Goal: Task Accomplishment & Management: Manage account settings

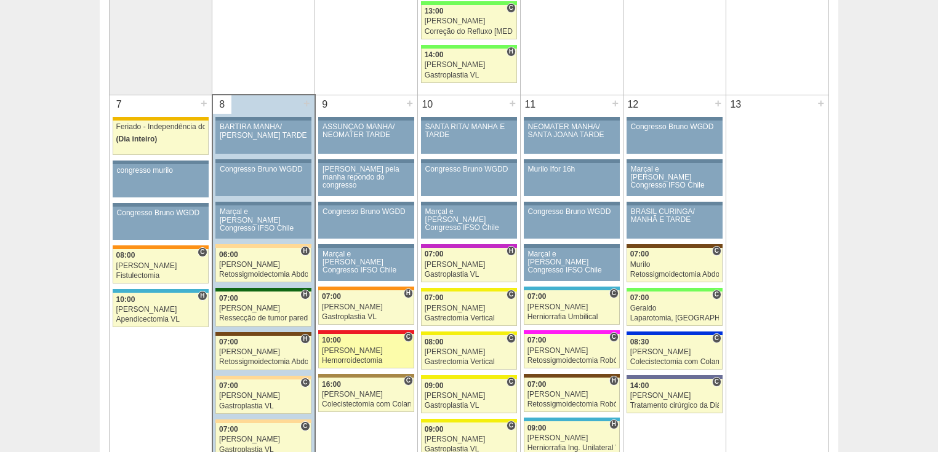
scroll to position [837, 0]
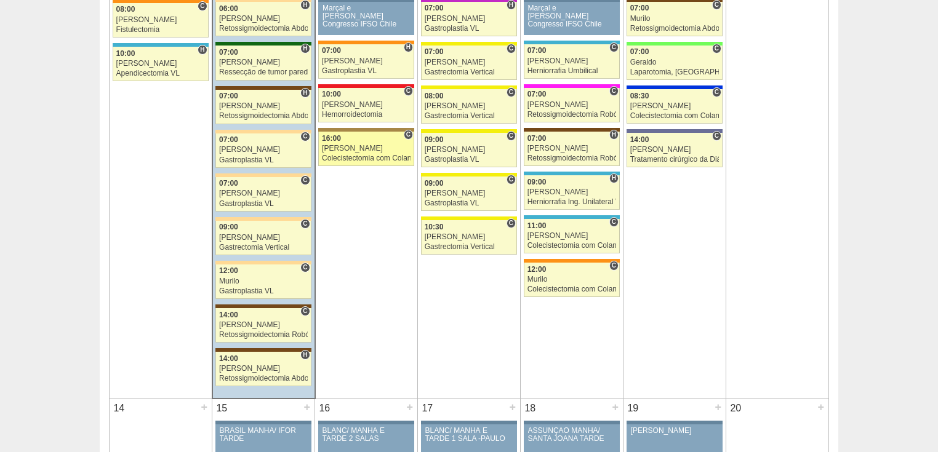
click at [362, 154] on div "Colecistectomia com Colangiografia VL" at bounding box center [366, 158] width 89 height 8
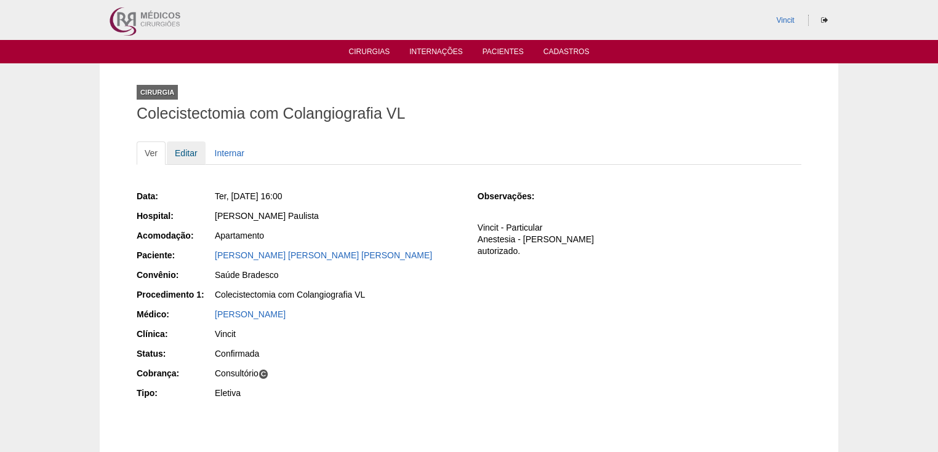
click at [190, 150] on link "Editar" at bounding box center [186, 153] width 39 height 23
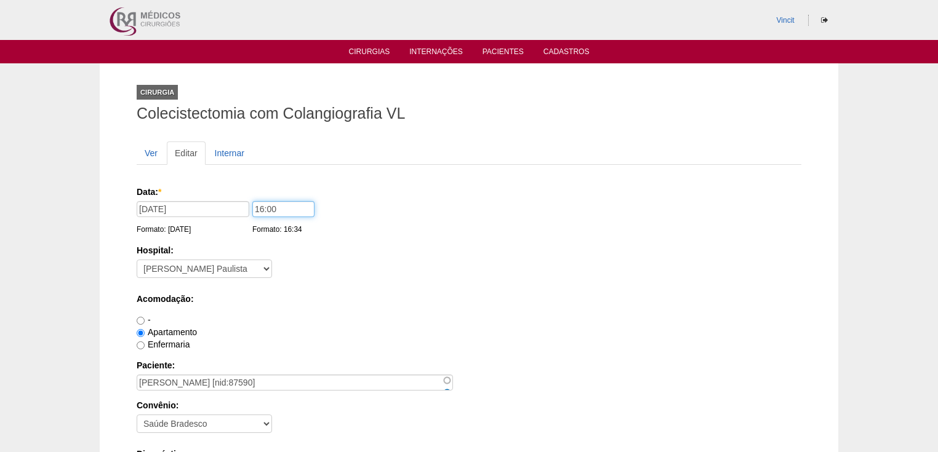
click at [263, 207] on input "16:00" at bounding box center [283, 209] width 62 height 16
type input "15:00"
click at [310, 268] on div "Hospital: - Nenhum - 9 de Julho Albert Einstein Alvorada América Assunção Barti…" at bounding box center [469, 264] width 665 height 40
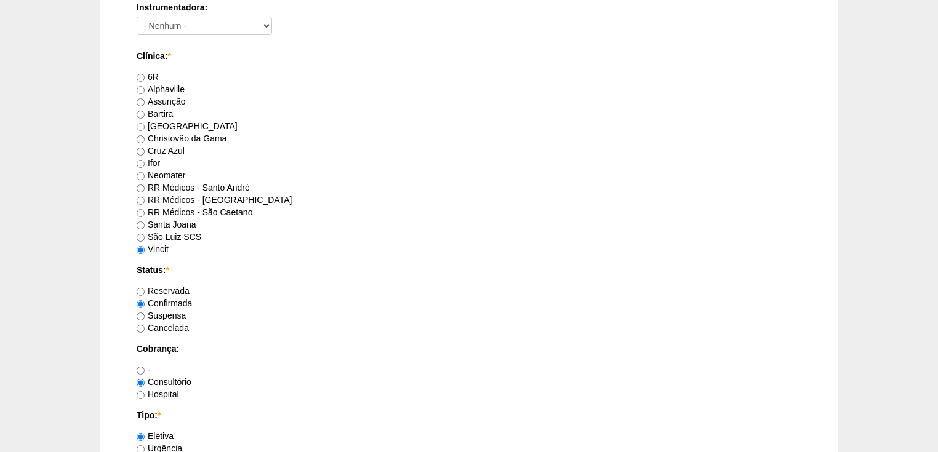
scroll to position [1034, 0]
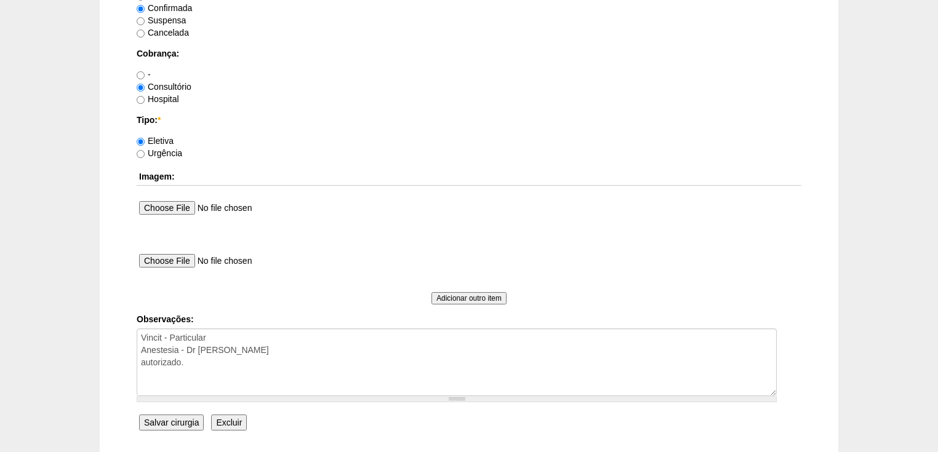
click at [166, 420] on input "Salvar cirurgia" at bounding box center [171, 423] width 65 height 16
